Goal: Information Seeking & Learning: Check status

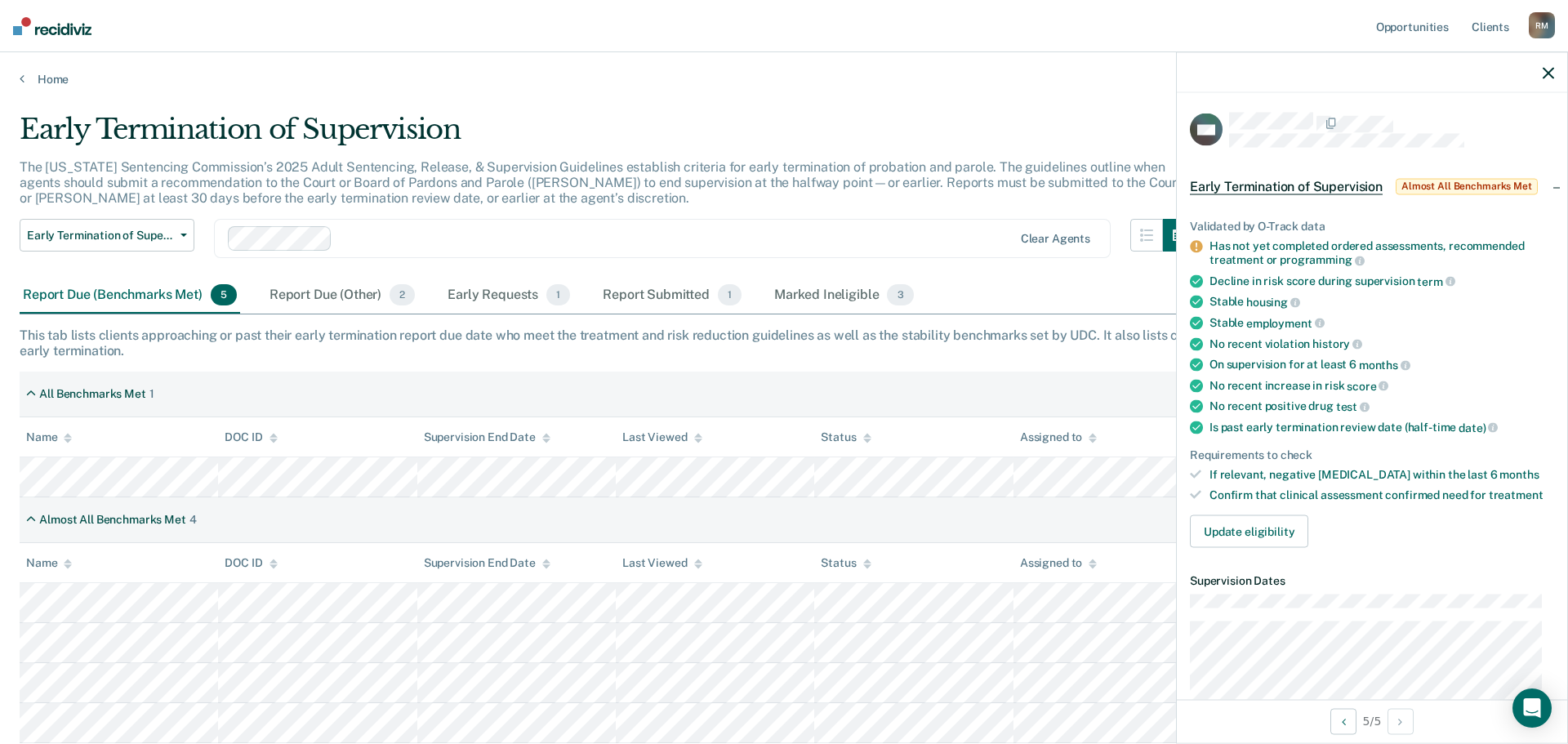
click at [1550, 71] on icon "button" at bounding box center [1548, 72] width 11 height 11
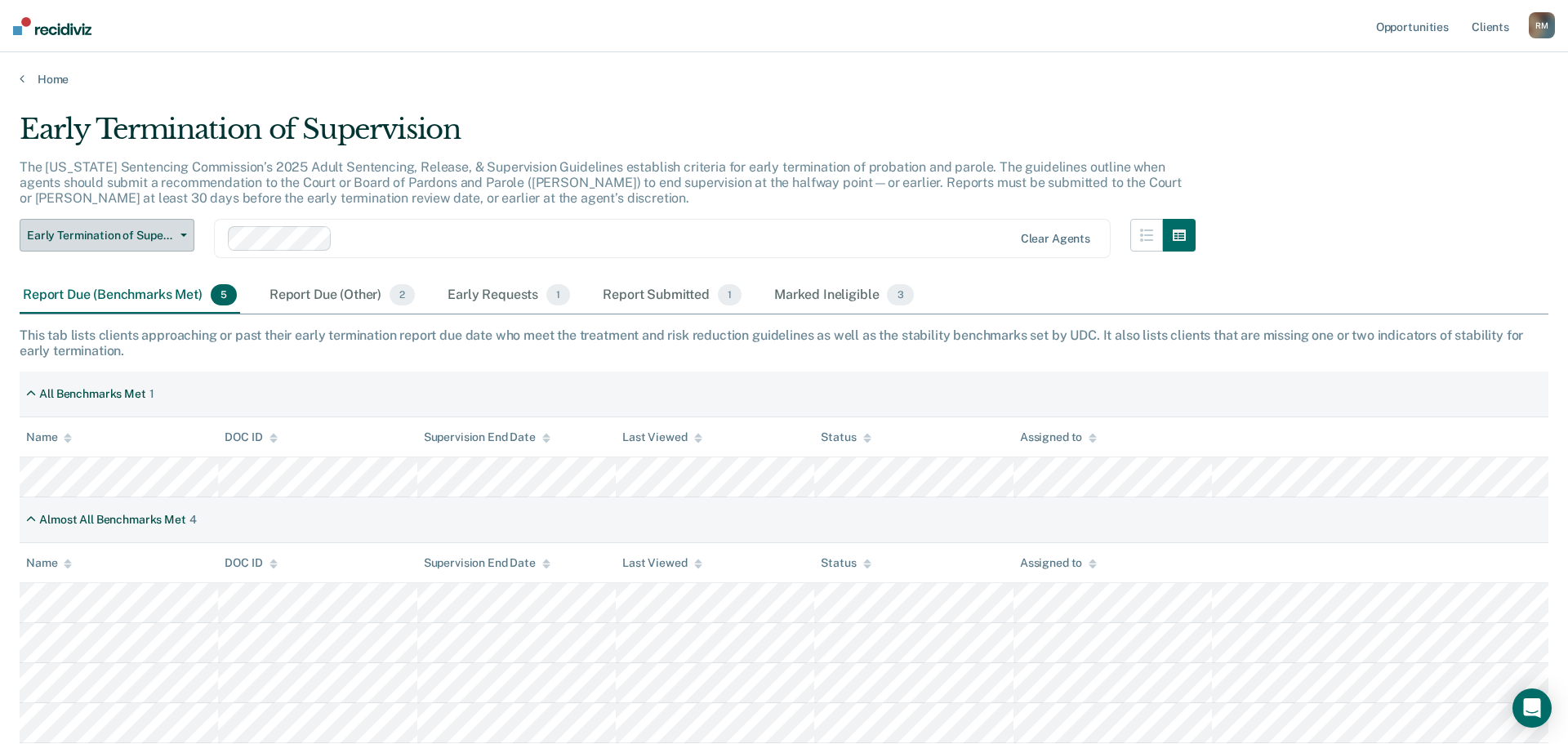
click at [179, 233] on span "button" at bounding box center [180, 235] width 13 height 3
click at [573, 243] on div at bounding box center [675, 239] width 673 height 19
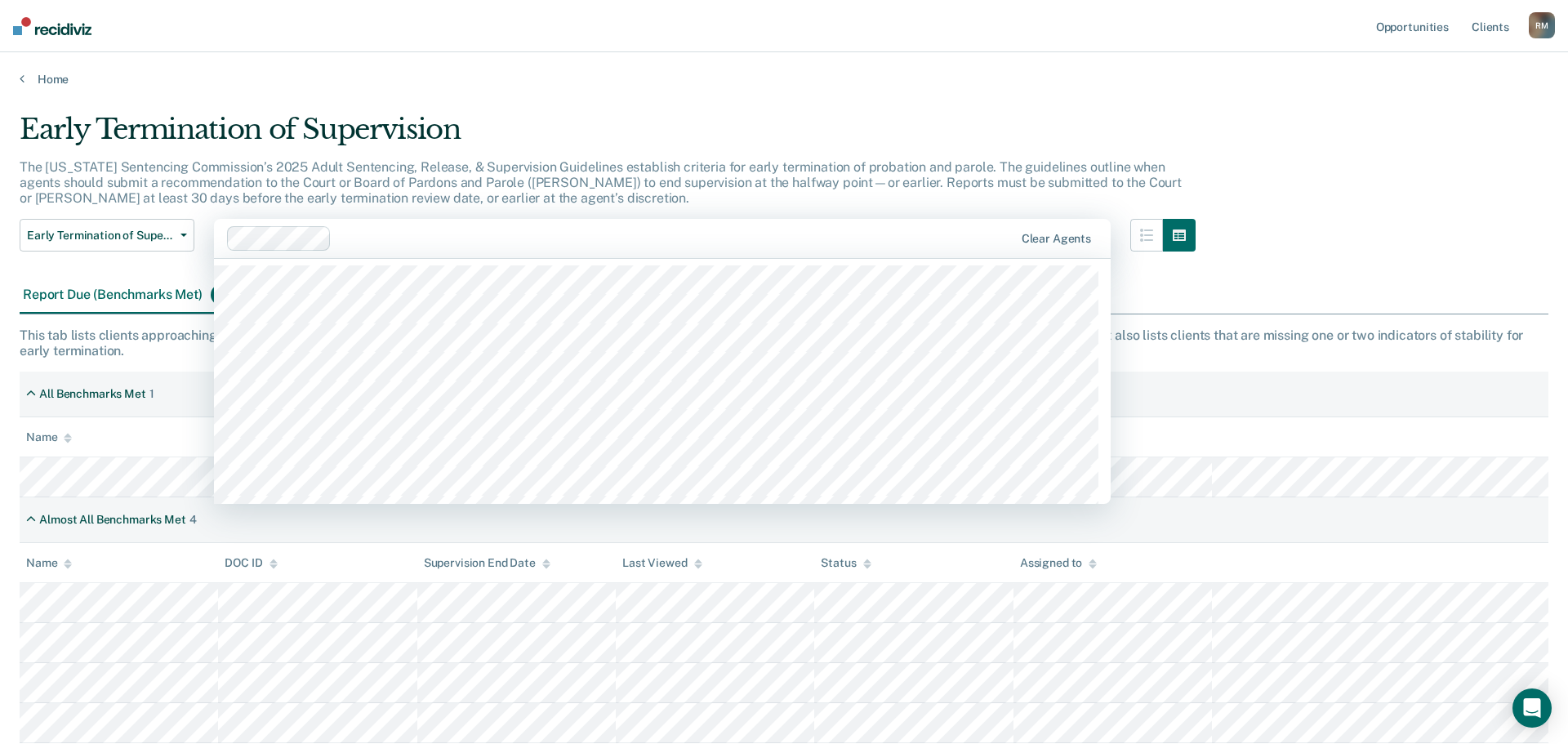
click at [893, 123] on div "Early Termination of Supervision" at bounding box center [607, 136] width 1176 height 46
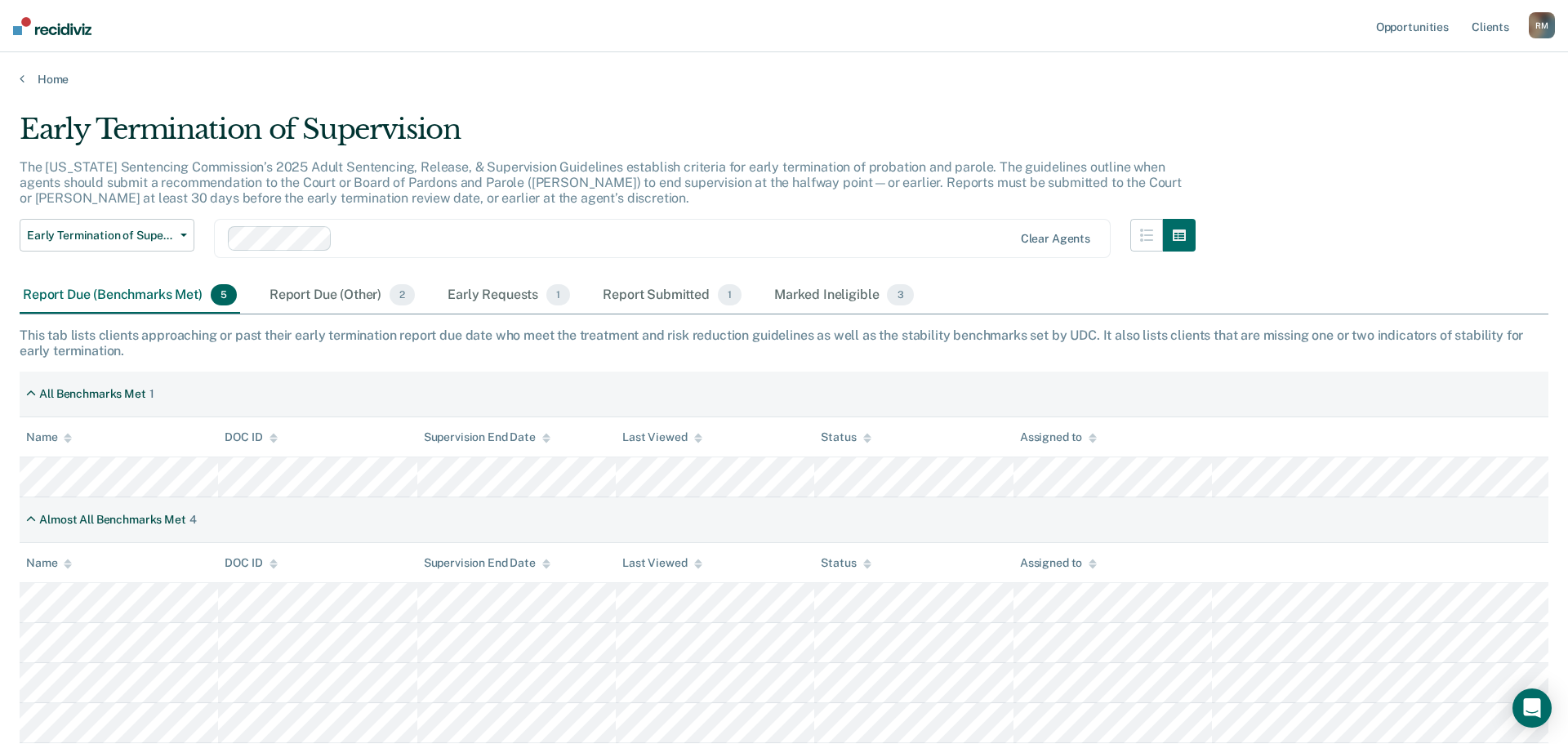
click at [140, 294] on div "Report Due (Benchmarks Met) 5" at bounding box center [130, 295] width 221 height 36
click at [305, 294] on div "Report Due (Other) 2" at bounding box center [342, 295] width 152 height 36
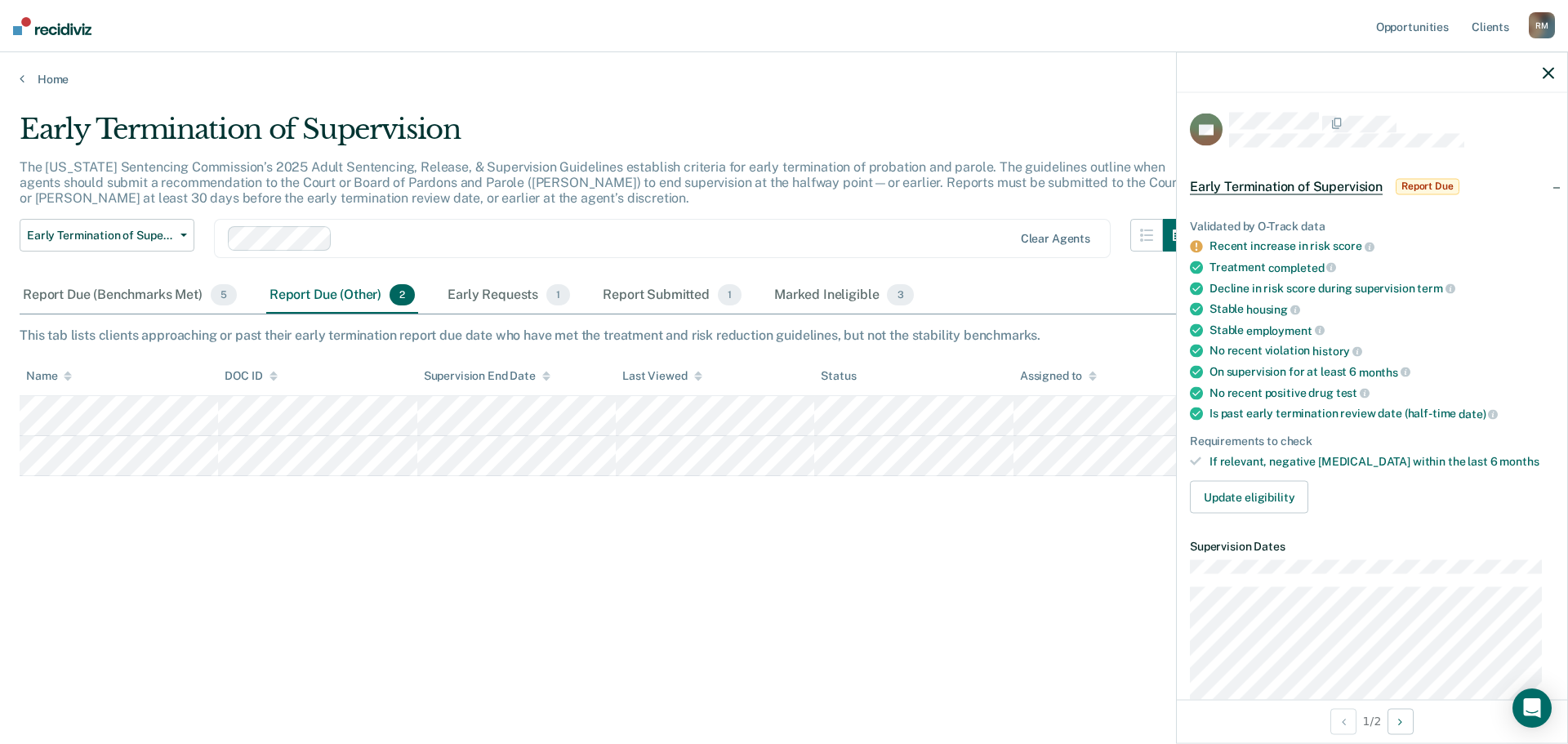
click at [1552, 76] on icon "button" at bounding box center [1548, 72] width 11 height 11
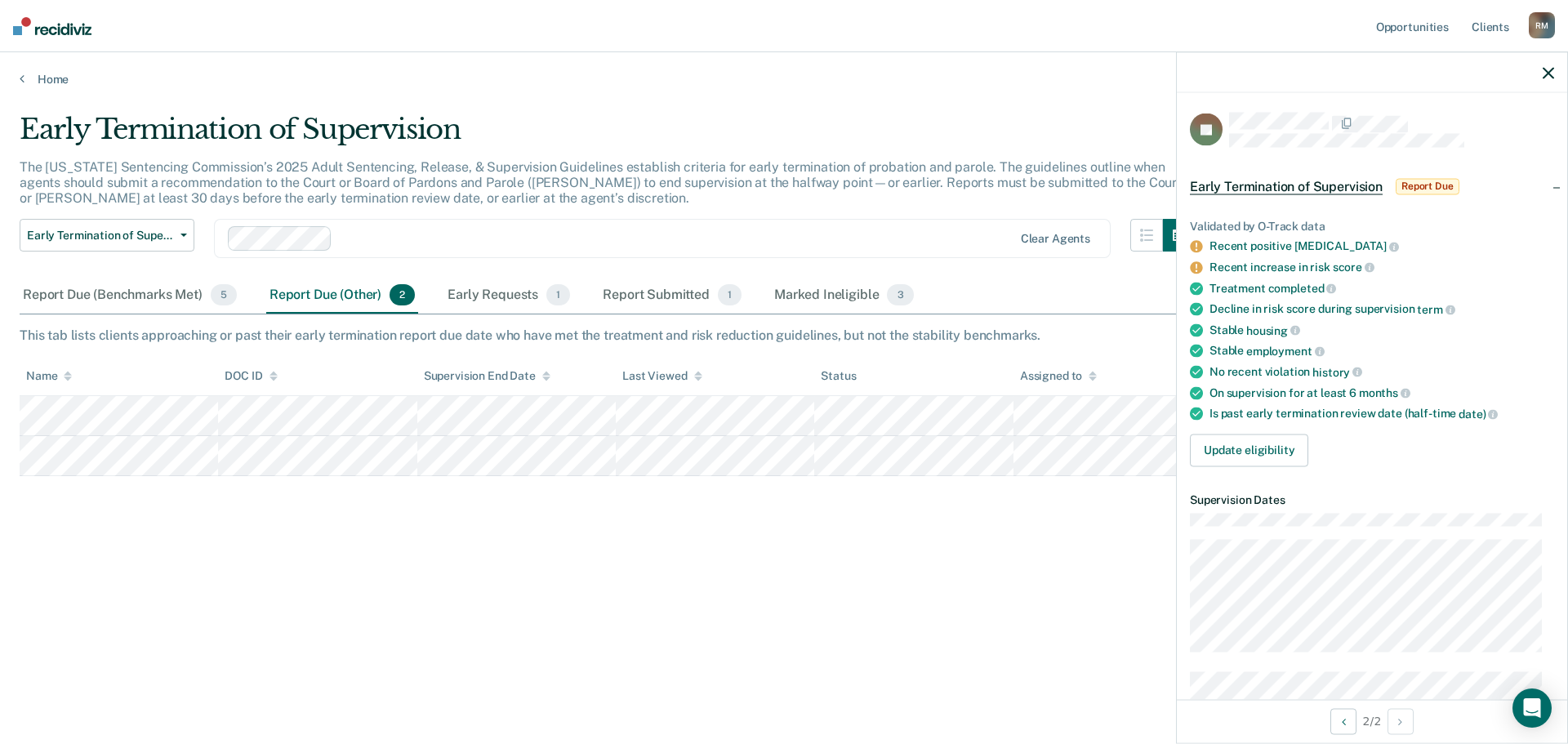
drag, startPoint x: 1544, startPoint y: 69, endPoint x: 1534, endPoint y: 88, distance: 21.5
click at [1544, 69] on icon "button" at bounding box center [1548, 72] width 11 height 11
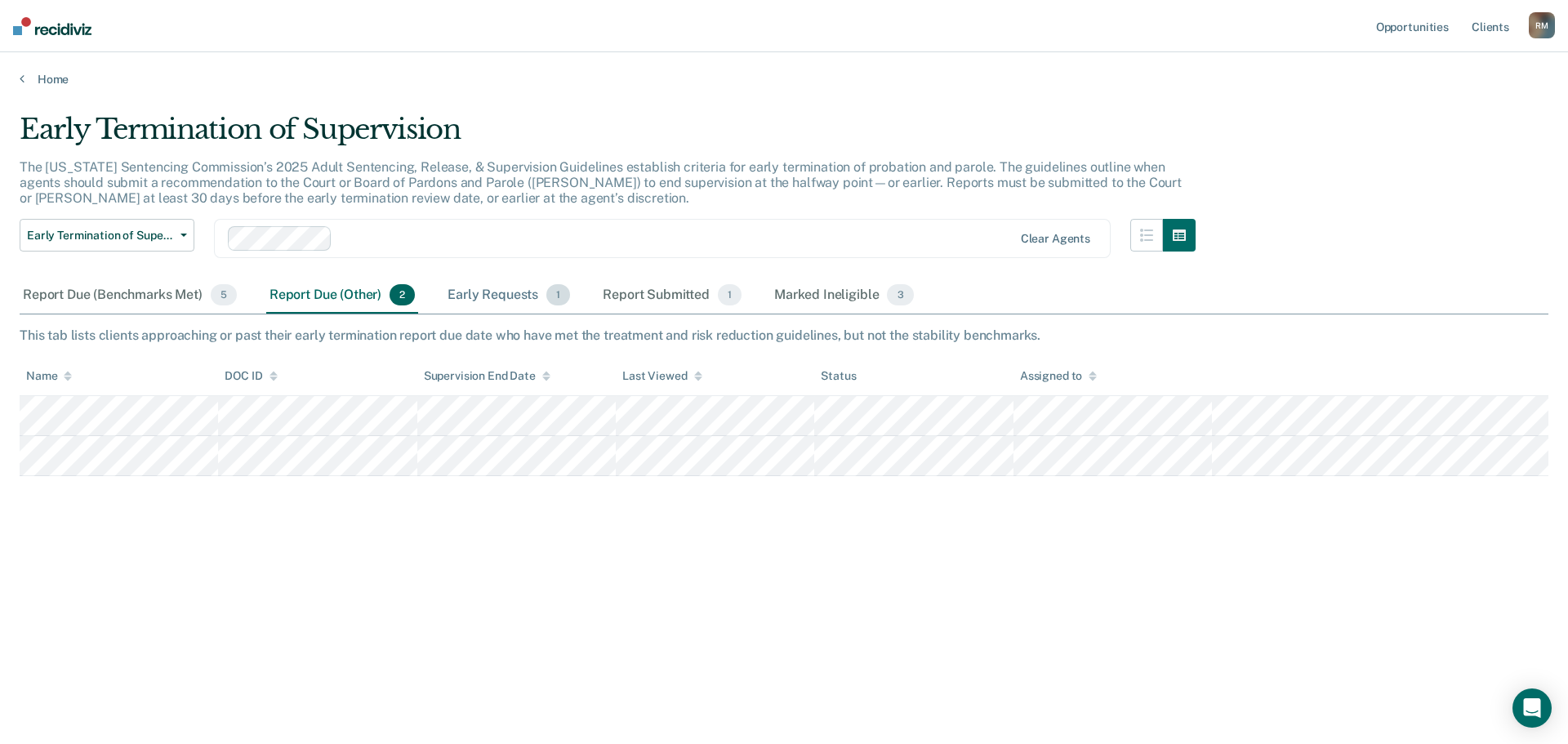
click at [506, 297] on div "Early Requests 1" at bounding box center [509, 295] width 129 height 36
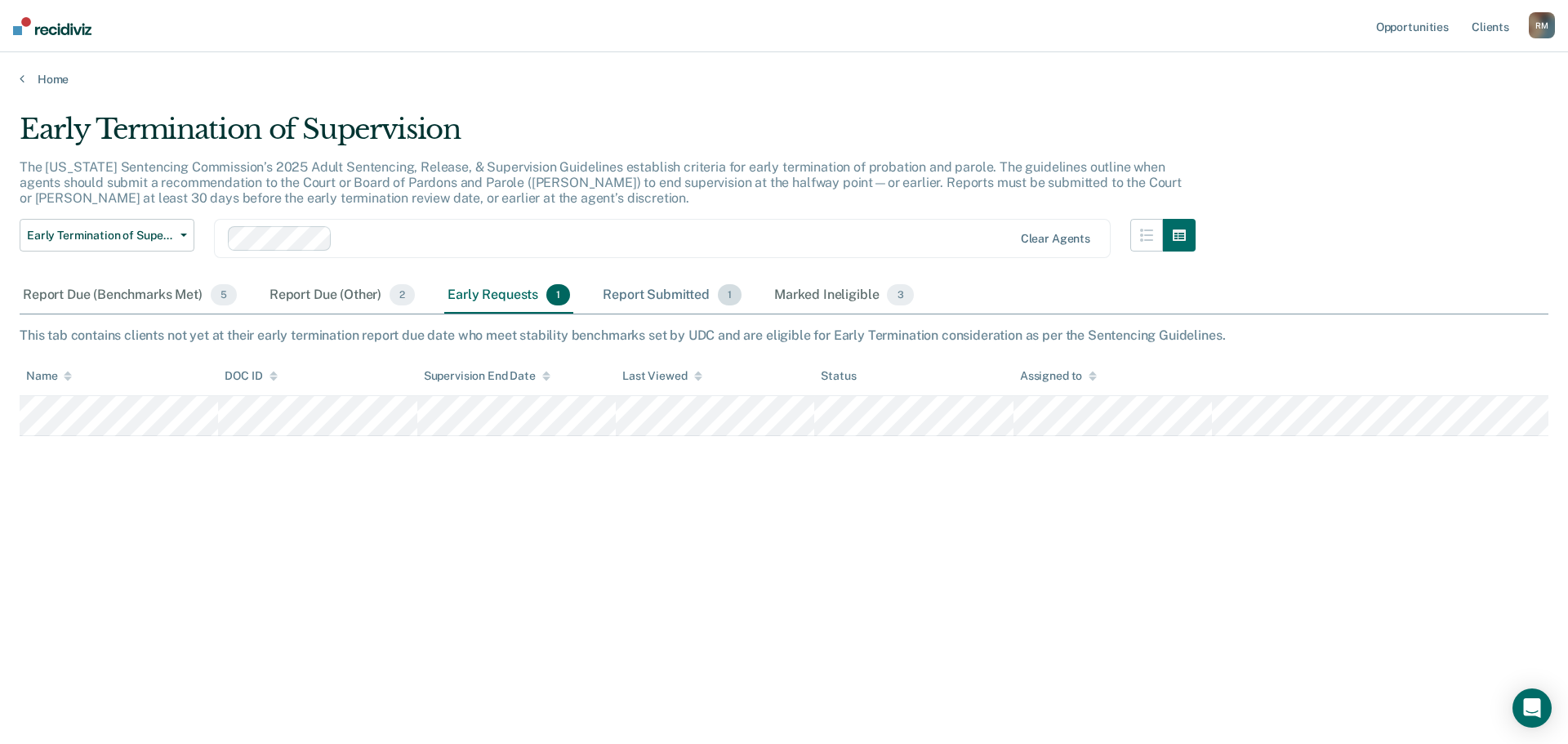
click at [632, 290] on div "Report Submitted 1" at bounding box center [672, 295] width 146 height 36
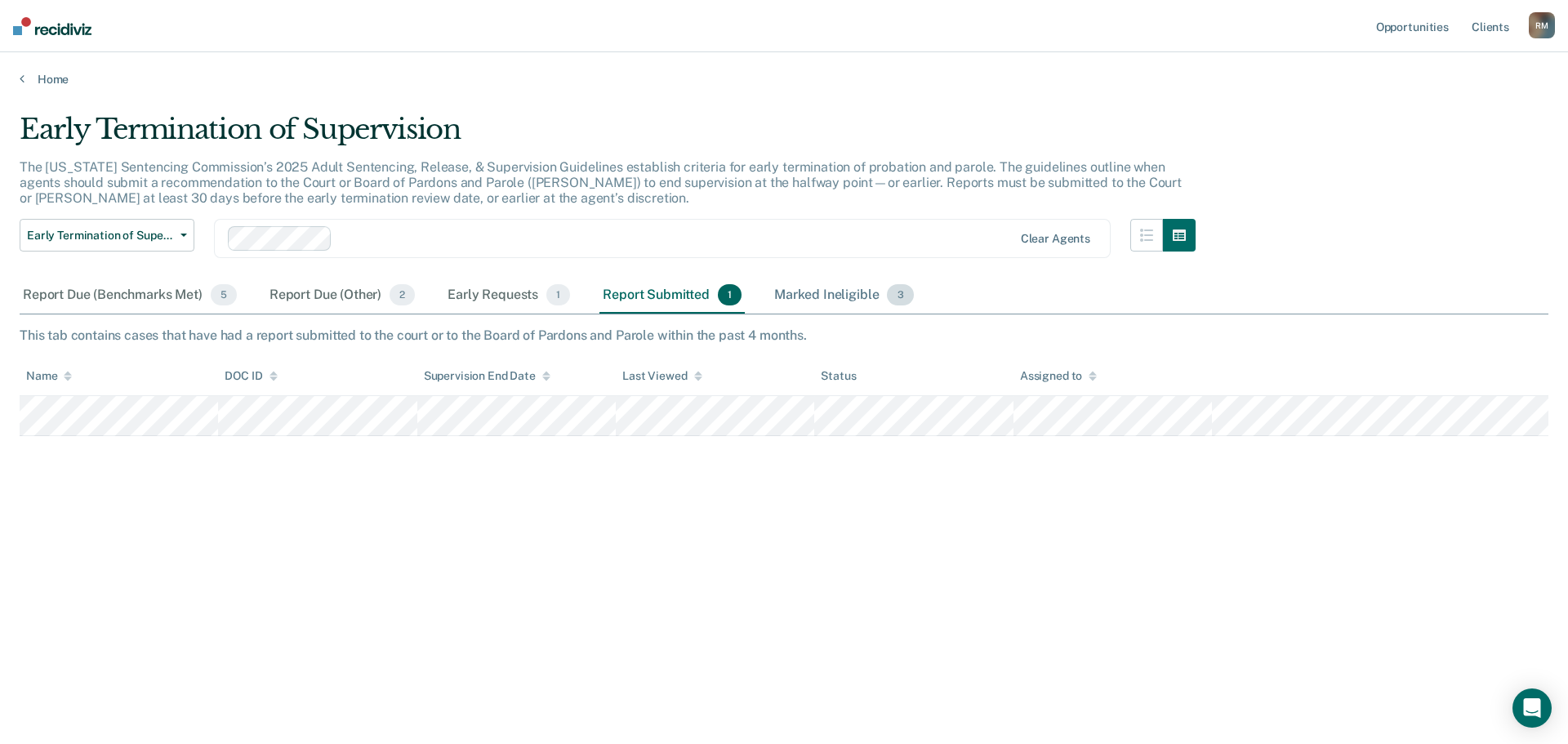
click at [840, 300] on div "Marked Ineligible 3" at bounding box center [844, 295] width 146 height 36
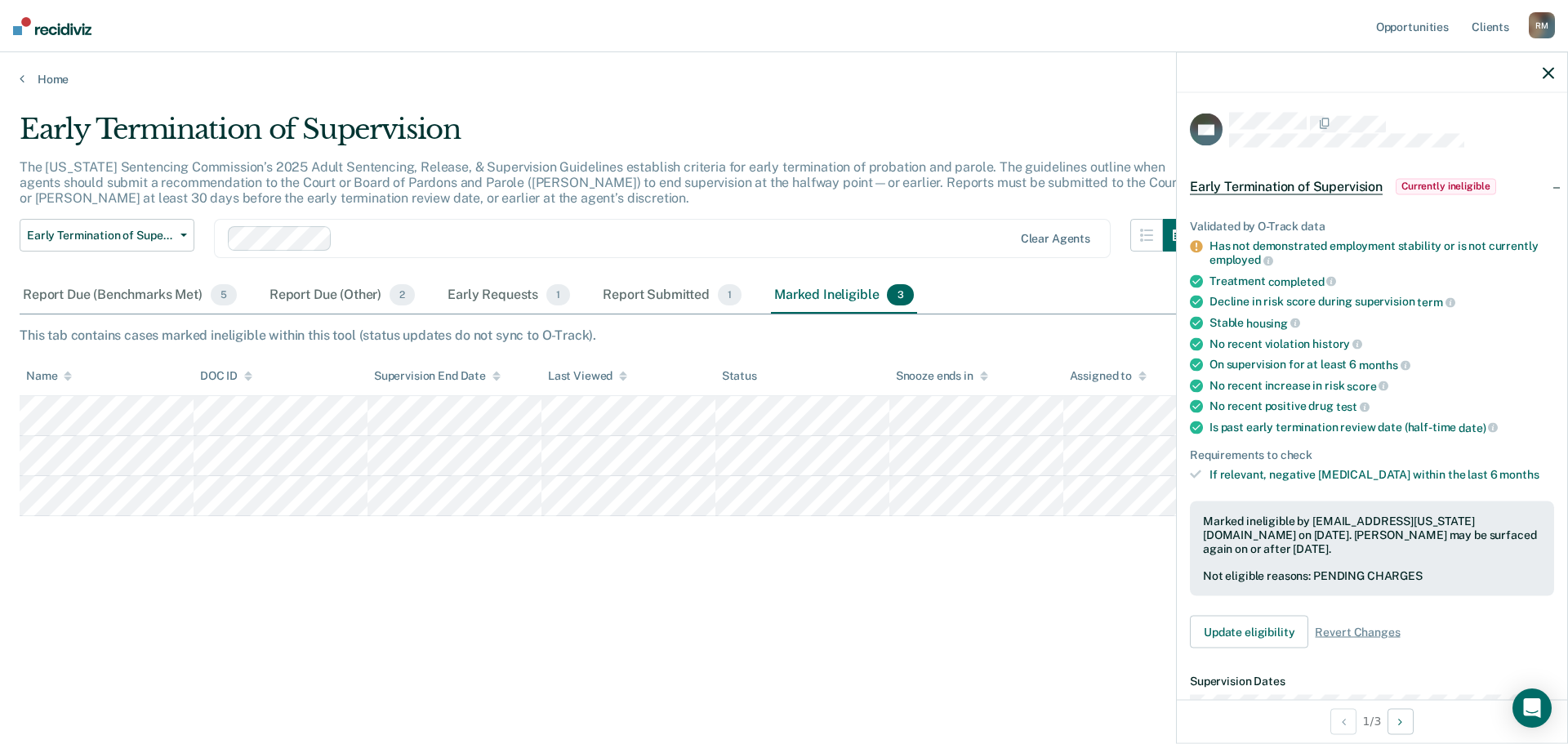
click at [1549, 75] on icon "button" at bounding box center [1548, 72] width 11 height 11
